Goal: Task Accomplishment & Management: Complete application form

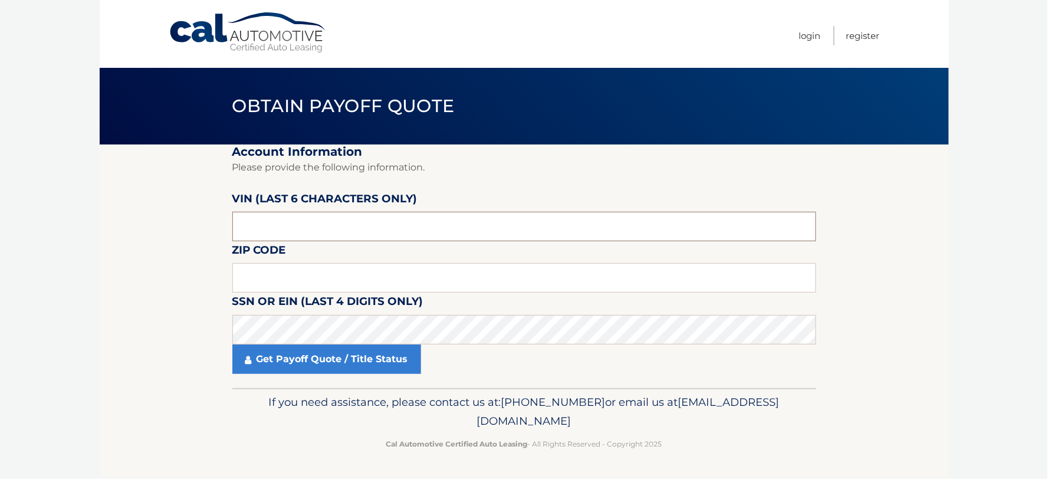
click at [317, 225] on input "text" at bounding box center [524, 226] width 584 height 29
paste input "277292"
type input "277292"
click at [416, 274] on input "text" at bounding box center [524, 277] width 584 height 29
type input "11716"
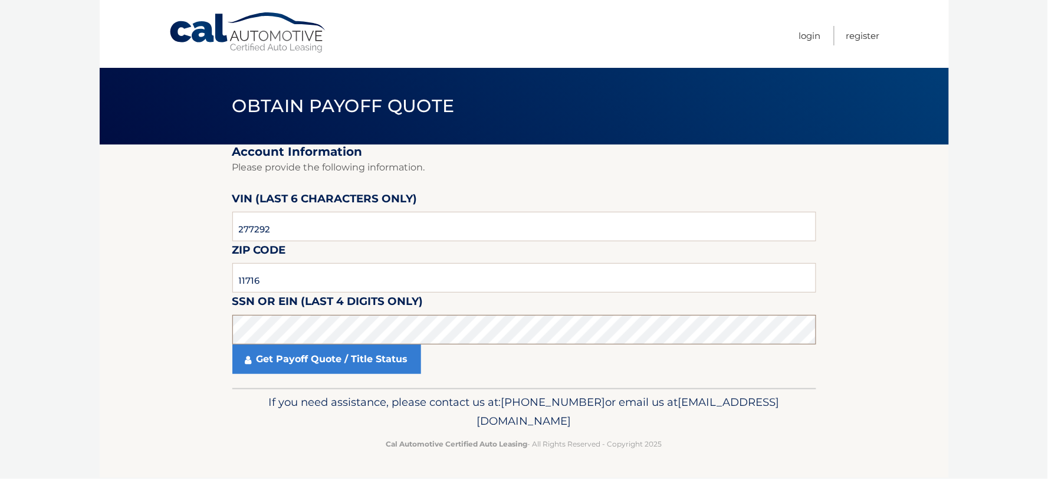
click button "For Originating Dealer" at bounding box center [0, 0] width 0 height 0
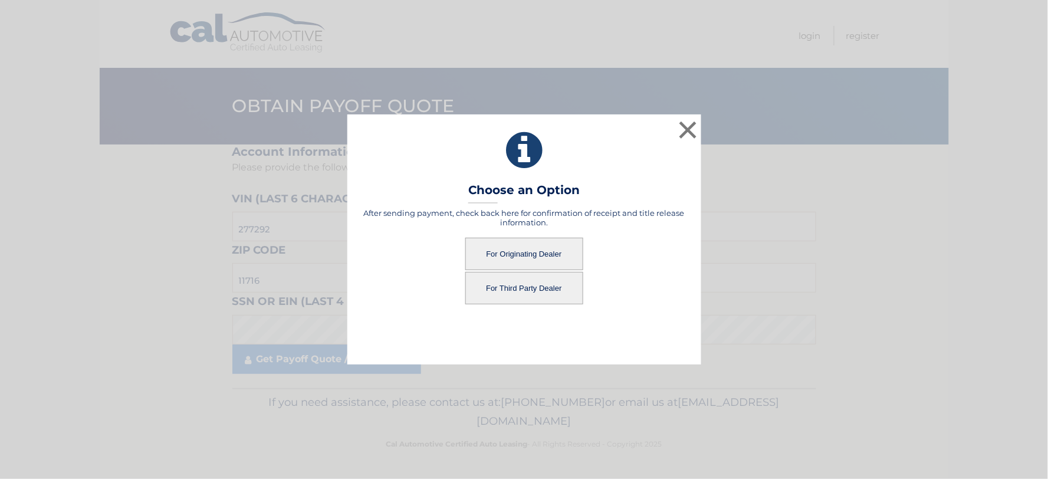
click at [520, 245] on button "For Originating Dealer" at bounding box center [524, 254] width 118 height 32
click at [524, 249] on button "For Originating Dealer" at bounding box center [524, 254] width 118 height 32
